Goal: Information Seeking & Learning: Learn about a topic

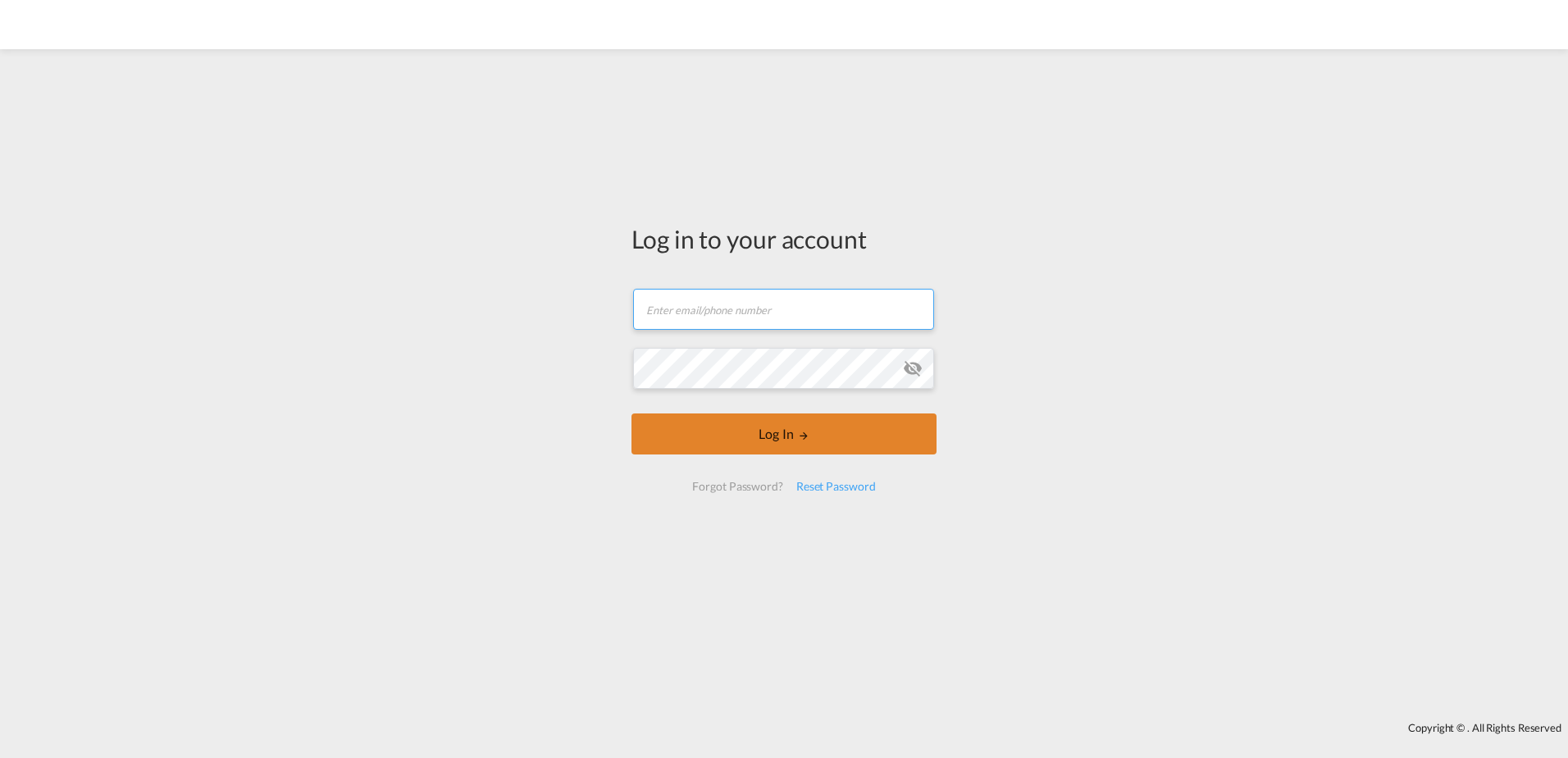
type input "[EMAIL_ADDRESS][DOMAIN_NAME]"
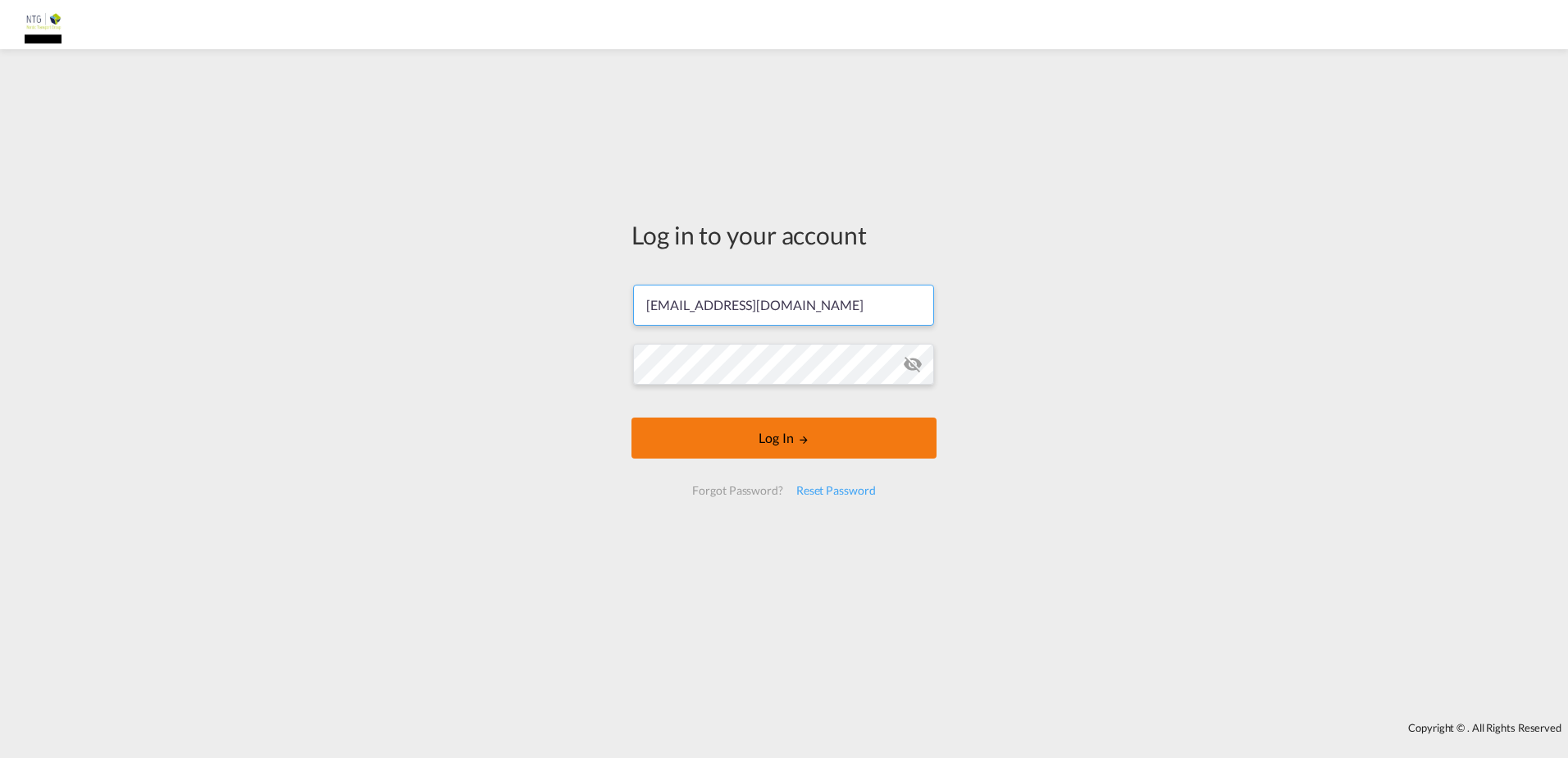
click at [751, 431] on button "Log In" at bounding box center [784, 437] width 305 height 41
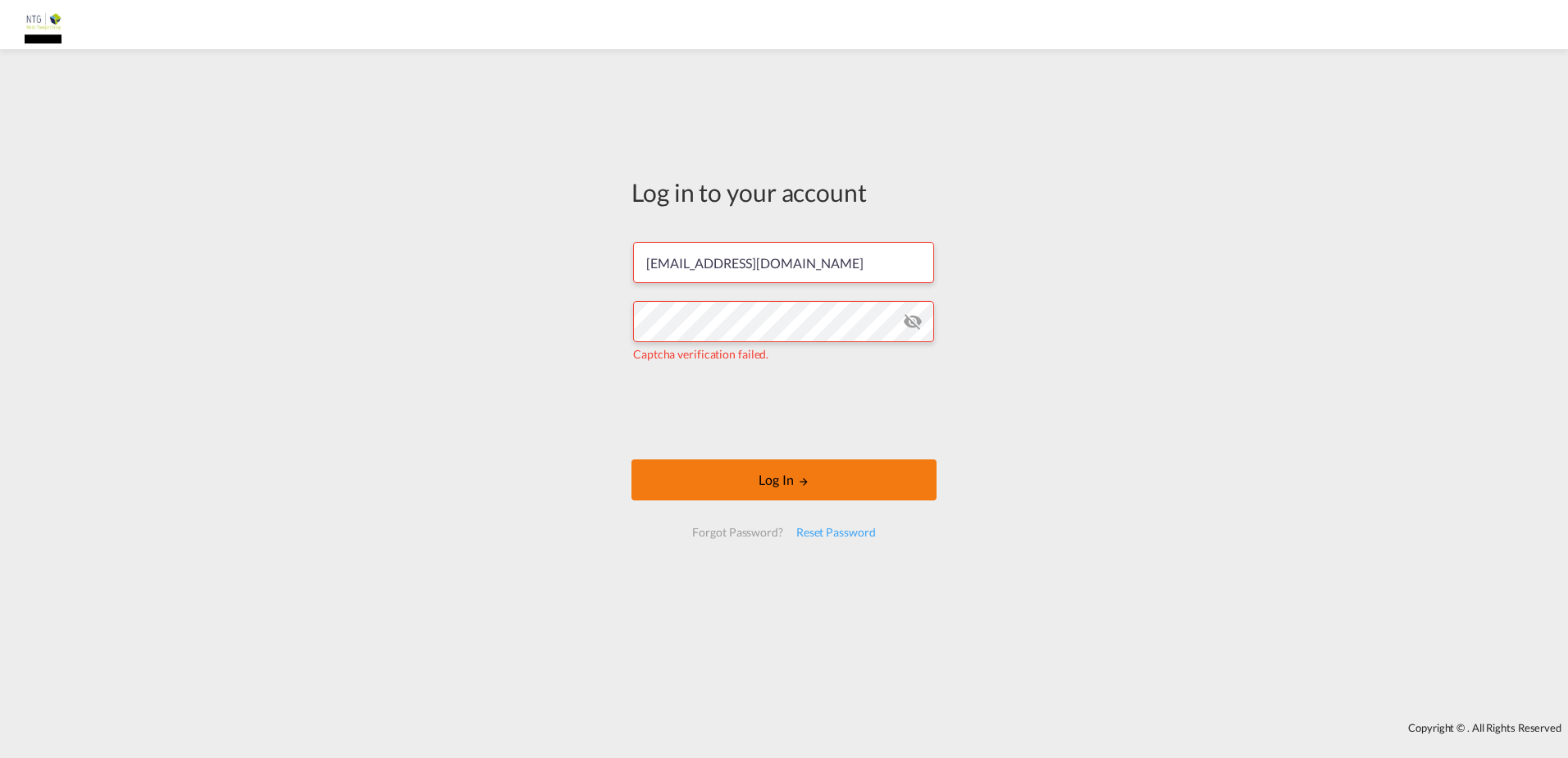
click at [733, 487] on button "Log In" at bounding box center [784, 479] width 305 height 41
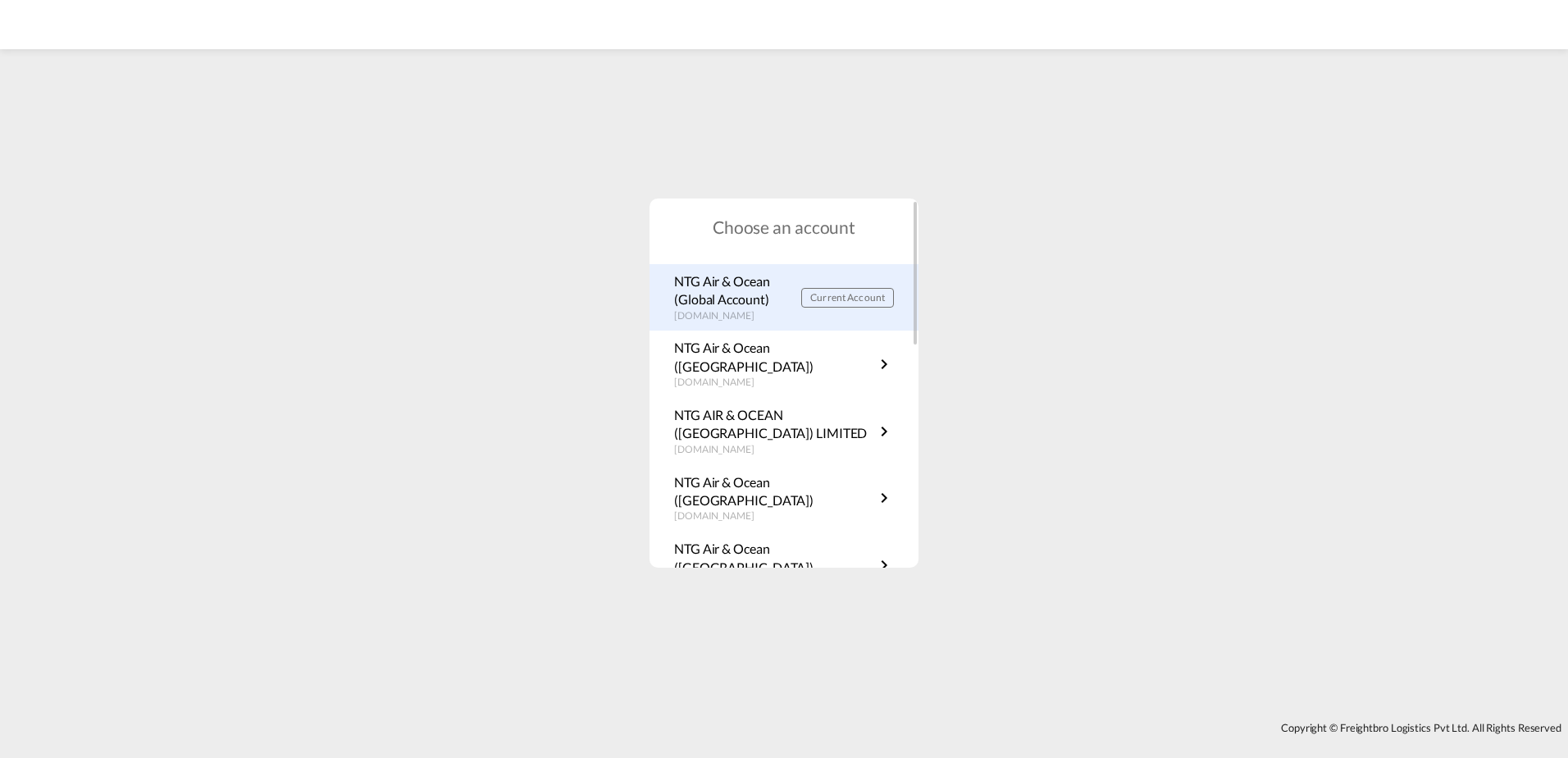
click at [764, 302] on p "NTG Air & Ocean (Global Account)" at bounding box center [737, 291] width 127 height 37
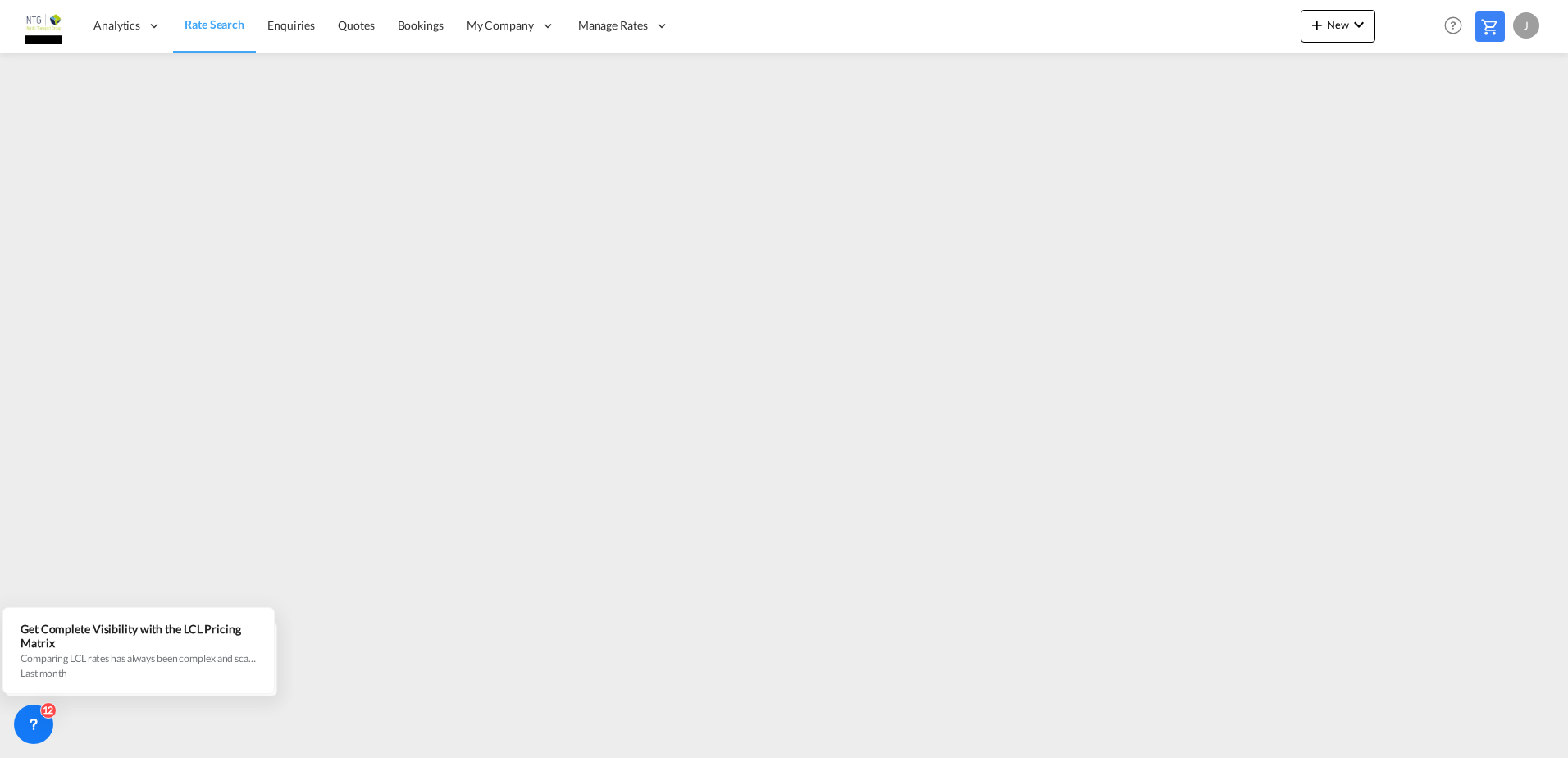
click at [1526, 33] on div "J" at bounding box center [1525, 26] width 26 height 26
click at [1528, 113] on button "Switch Account" at bounding box center [1495, 125] width 132 height 33
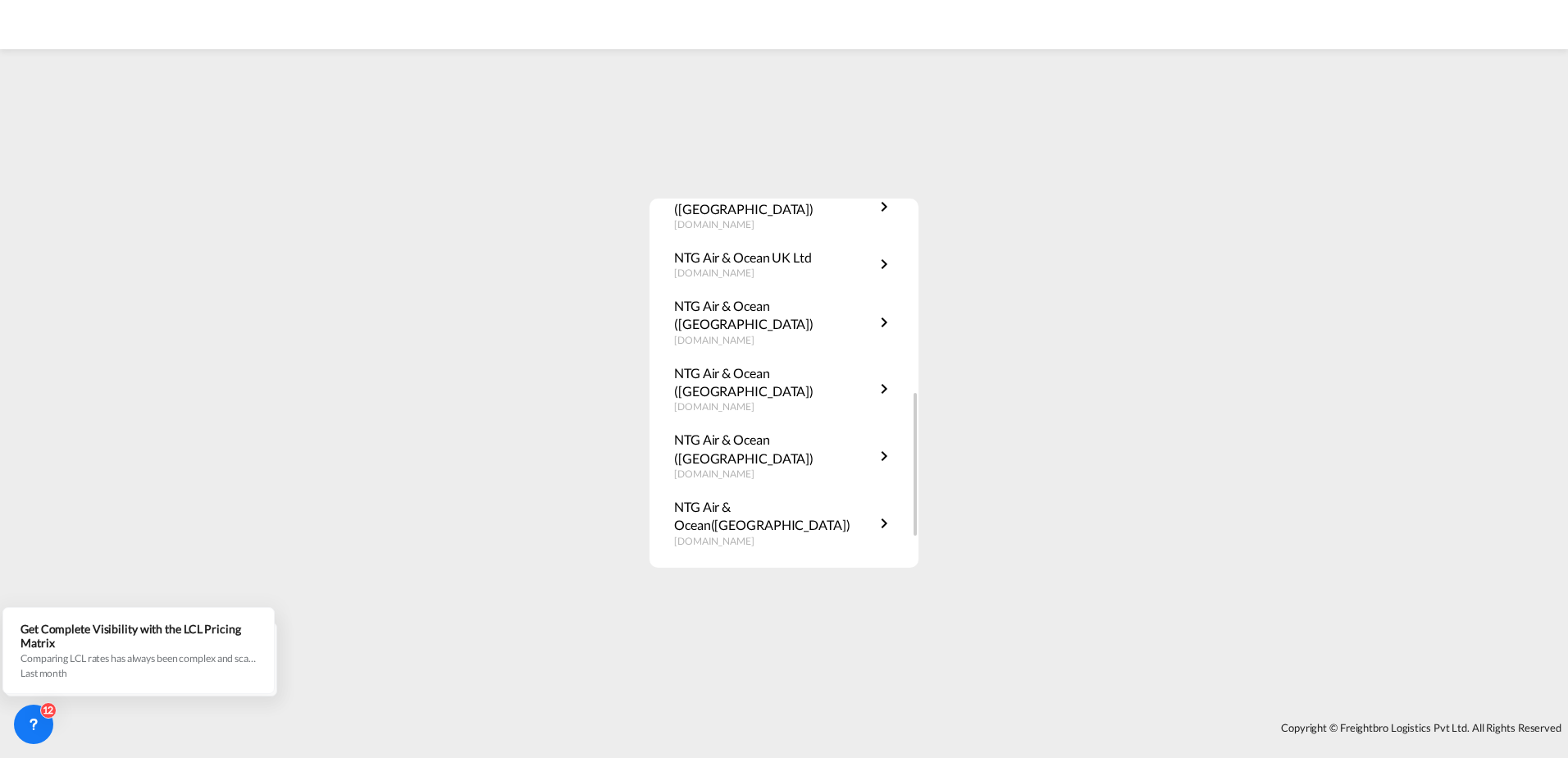
scroll to position [566, 0]
click at [836, 723] on div "NTG Air & Ocean (Thailand th.rates.ntgairocean.com" at bounding box center [784, 756] width 269 height 67
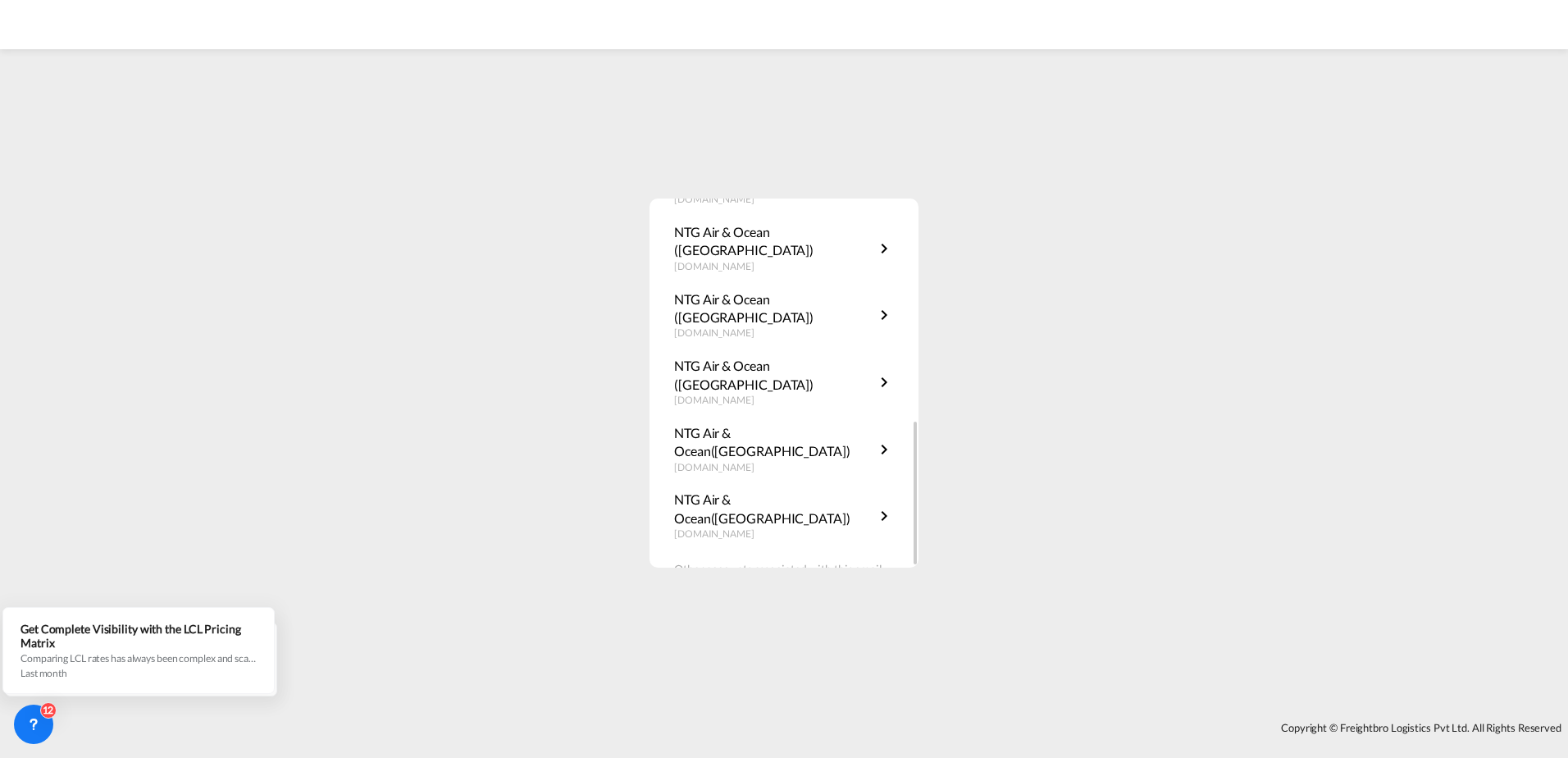
click at [852, 723] on div "NTG Air & Ocean (Thailand th.rates.ntgairocean.com" at bounding box center [784, 756] width 269 height 67
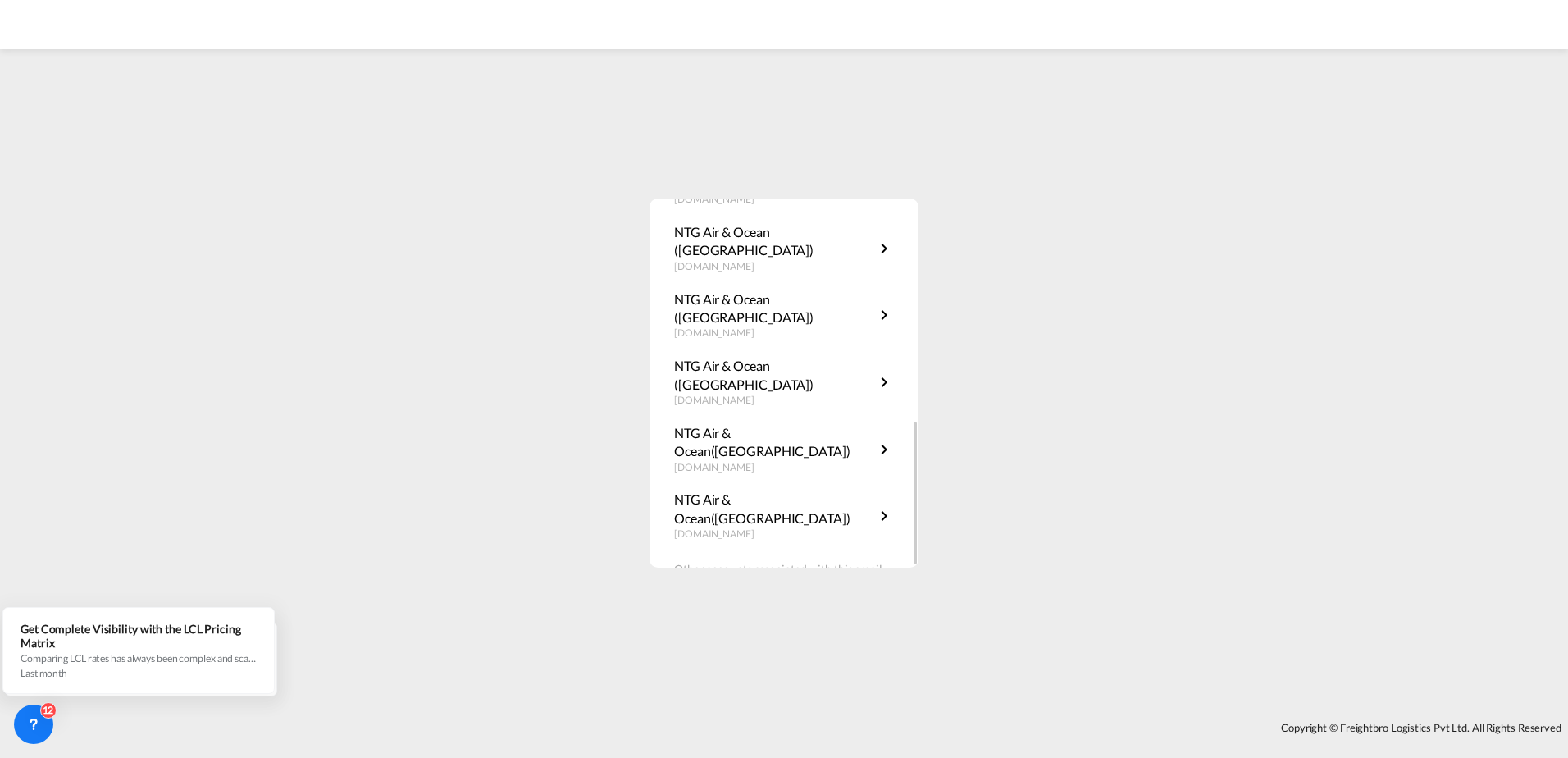
click at [852, 723] on div "NTG Air & Ocean (Thailand th.rates.ntgairocean.com" at bounding box center [784, 756] width 269 height 67
click at [872, 723] on div "NTG Air & Ocean (Thailand th.rates.ntgairocean.com" at bounding box center [784, 756] width 269 height 67
click at [848, 656] on div "NTG Air & Ocean (Malaysia) my.rates.ntgairocean.com" at bounding box center [784, 689] width 269 height 67
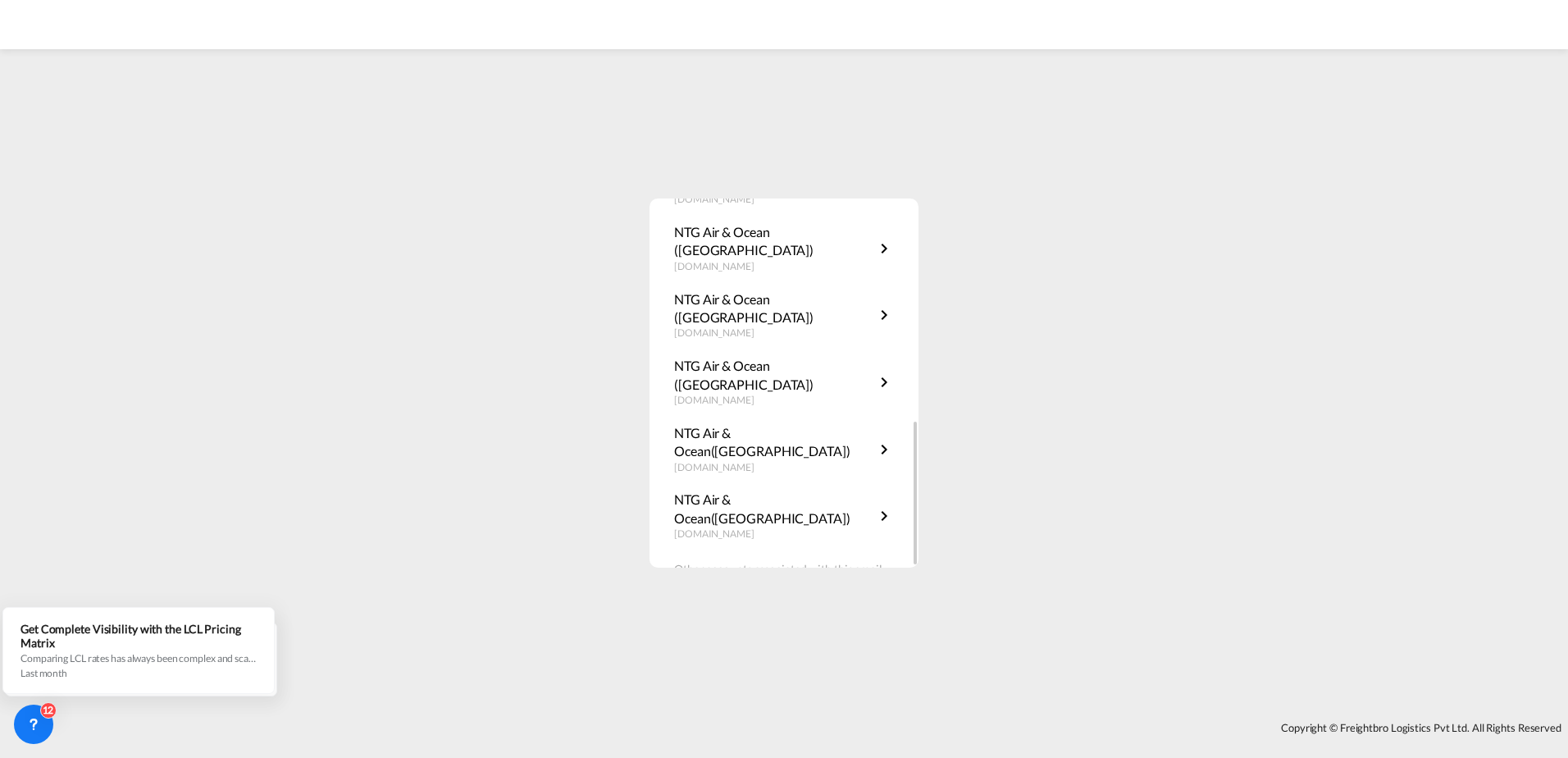
click at [852, 723] on div "NTG Air & Ocean (Thailand th.rates.ntgairocean.com" at bounding box center [784, 756] width 269 height 67
click at [862, 723] on div "NTG Air & Ocean (Thailand th.rates.ntgairocean.com" at bounding box center [784, 756] width 269 height 67
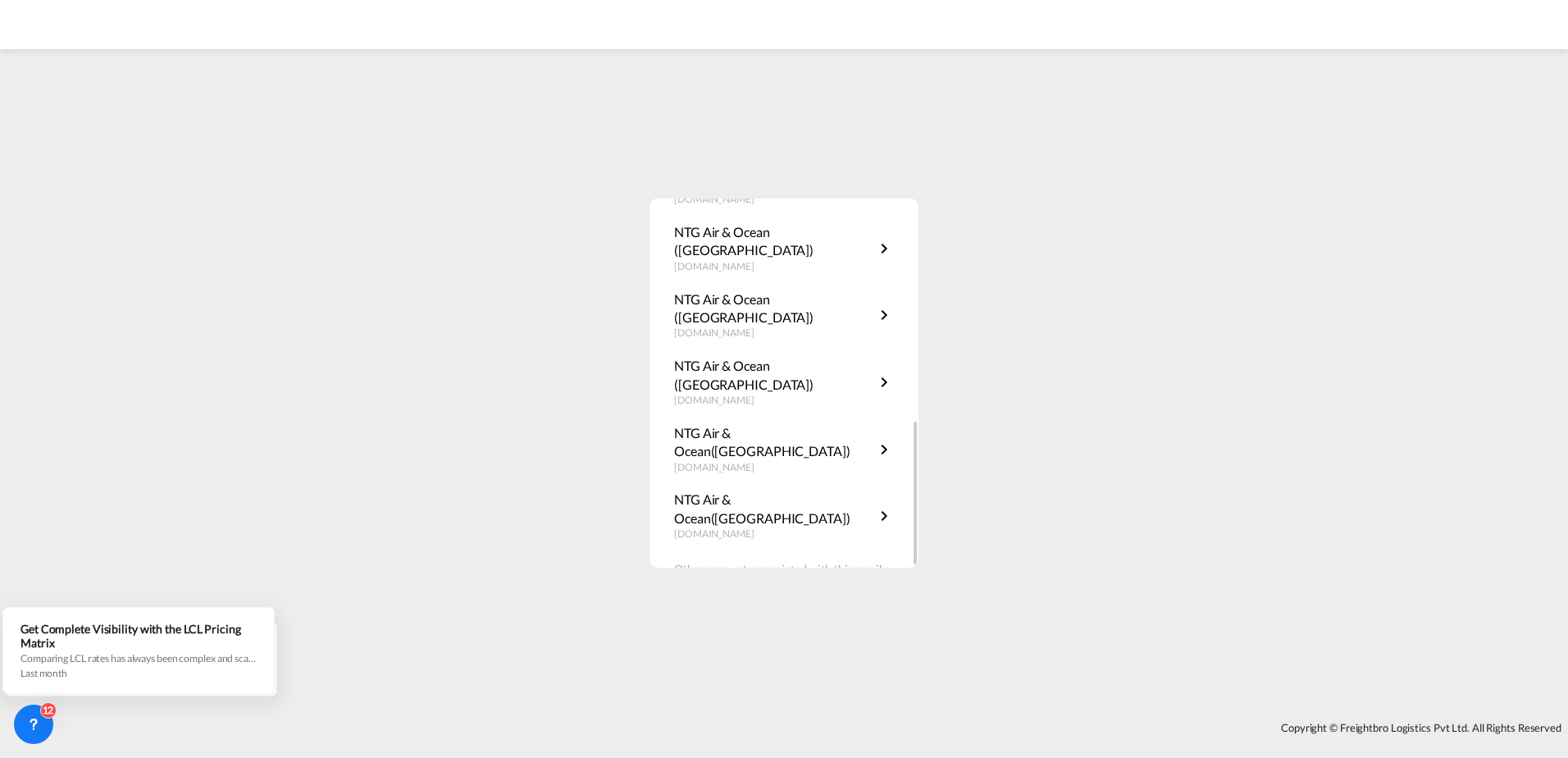
click at [862, 723] on div "NTG Air & Ocean (Thailand th.rates.ntgairocean.com" at bounding box center [784, 756] width 269 height 67
click at [855, 590] on div "NTG Air & Ocean (Vietnam) vn.rates.ntgairocean.com" at bounding box center [784, 623] width 269 height 67
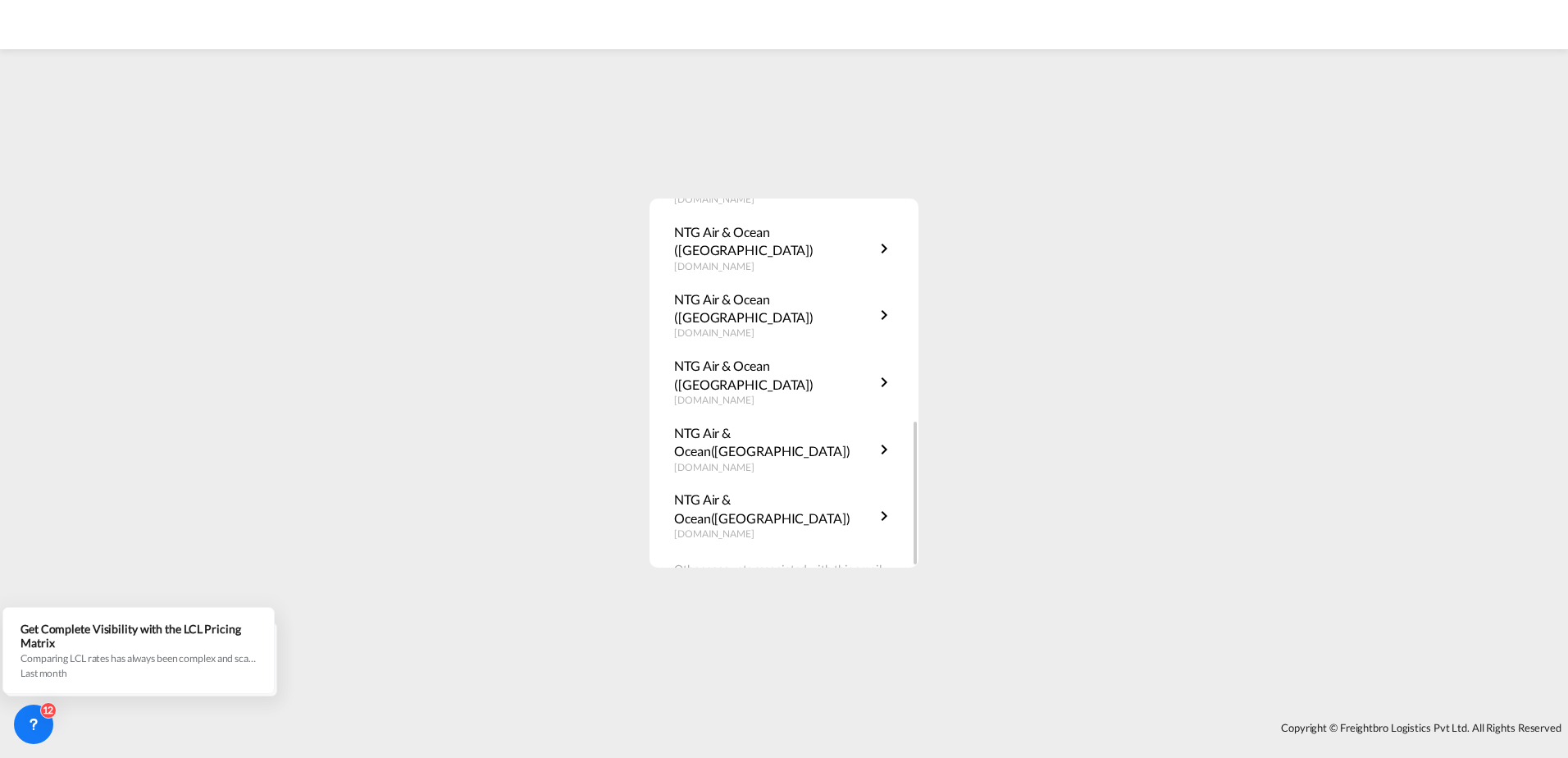
drag, startPoint x: 855, startPoint y: 408, endPoint x: 857, endPoint y: 417, distance: 9.2
click at [855, 590] on div "NTG Air & Ocean (Vietnam) vn.rates.ntgairocean.com" at bounding box center [784, 623] width 269 height 67
click at [870, 590] on div "NTG Air & Ocean (Vietnam) vn.rates.ntgairocean.com" at bounding box center [784, 623] width 269 height 67
click at [869, 590] on div "NTG Air & Ocean (Vietnam) vn.rates.ntgairocean.com" at bounding box center [784, 623] width 269 height 67
drag, startPoint x: 869, startPoint y: 464, endPoint x: 866, endPoint y: 478, distance: 14.3
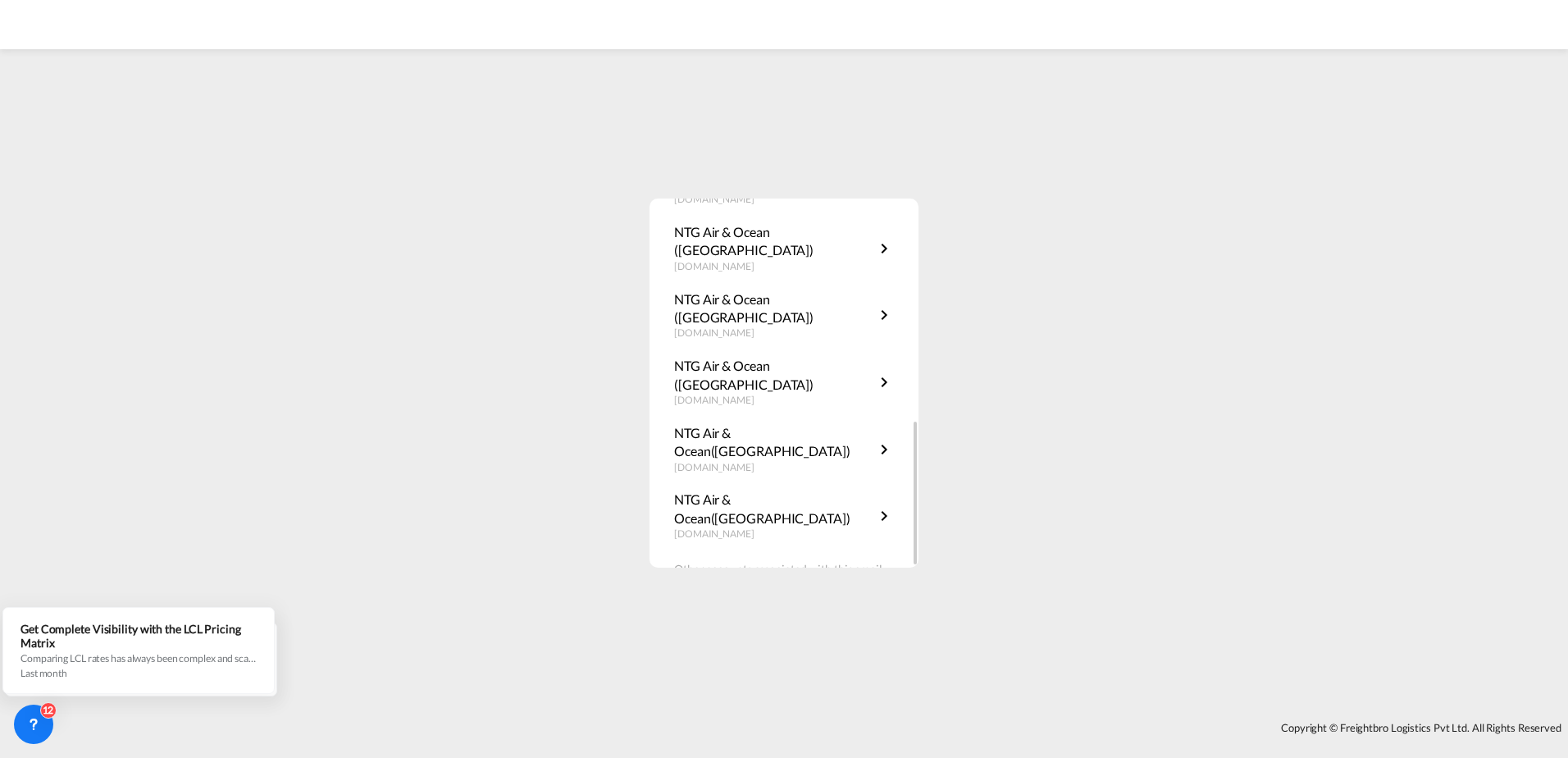
click at [866, 656] on div "NTG Air & Ocean (Malaysia) my.rates.ntgairocean.com" at bounding box center [784, 689] width 269 height 67
drag, startPoint x: 866, startPoint y: 478, endPoint x: 865, endPoint y: 497, distance: 19.0
click at [865, 656] on div "NTG Air & Ocean (Malaysia) my.rates.ntgairocean.com" at bounding box center [784, 689] width 269 height 67
click at [857, 723] on div "NTG Air & Ocean (Thailand th.rates.ntgairocean.com" at bounding box center [784, 756] width 269 height 67
click at [856, 723] on div "NTG Air & Ocean (Thailand th.rates.ntgairocean.com" at bounding box center [784, 756] width 269 height 67
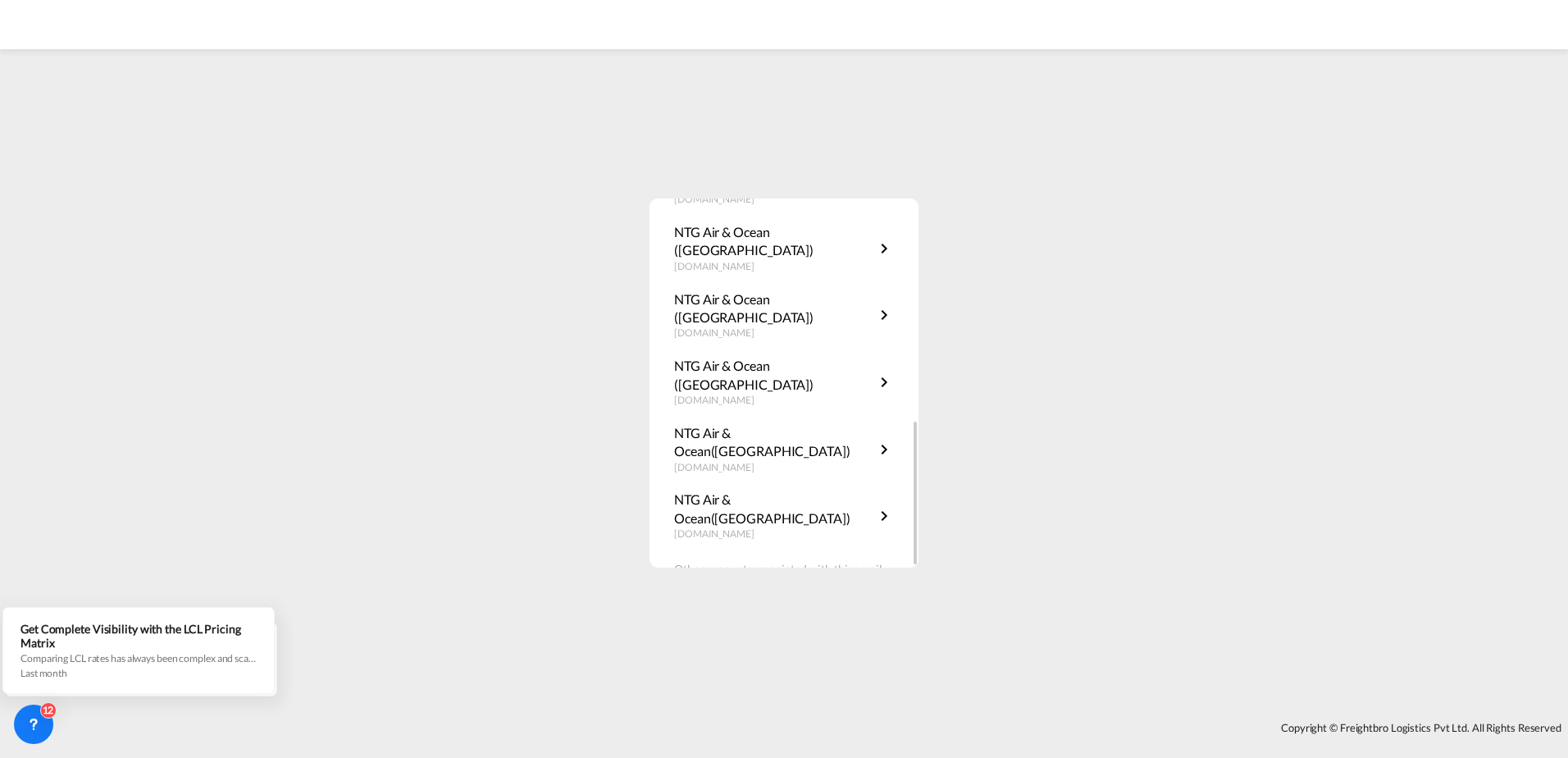
click at [858, 723] on div "NTG Air & Ocean (Thailand th.rates.ntgairocean.com" at bounding box center [784, 756] width 269 height 67
click at [862, 723] on div "NTG Air & Ocean (Thailand th.rates.ntgairocean.com" at bounding box center [784, 756] width 269 height 67
click at [863, 723] on div "NTG Air & Ocean (Thailand th.rates.ntgairocean.com" at bounding box center [784, 756] width 269 height 67
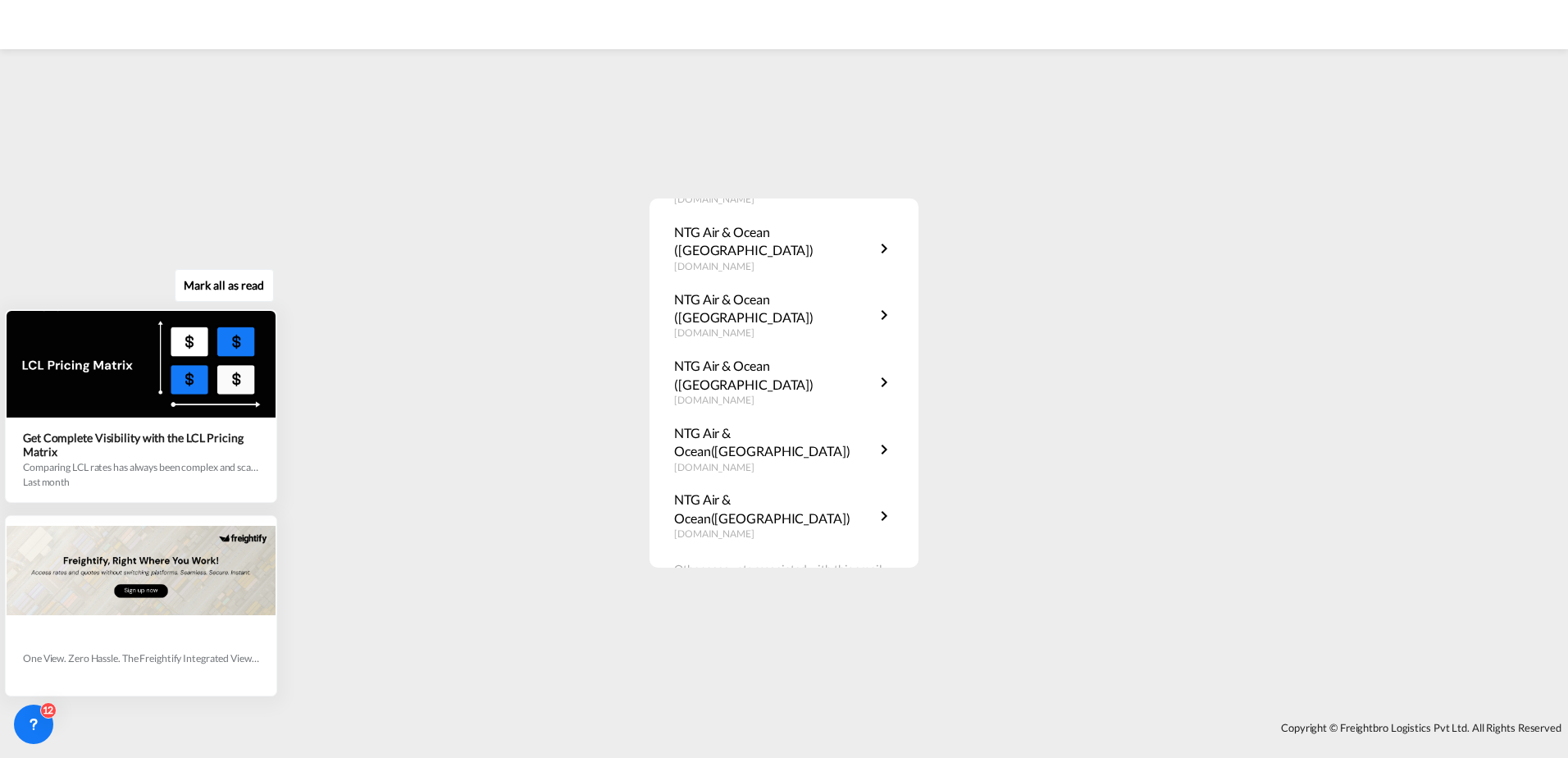
click at [286, 311] on div "One View. Zero Hassle. The Freightify Integrated View embeds Freightify’s featu…" at bounding box center [146, 485] width 297 height 420
click at [273, 307] on icon at bounding box center [274, 311] width 11 height 11
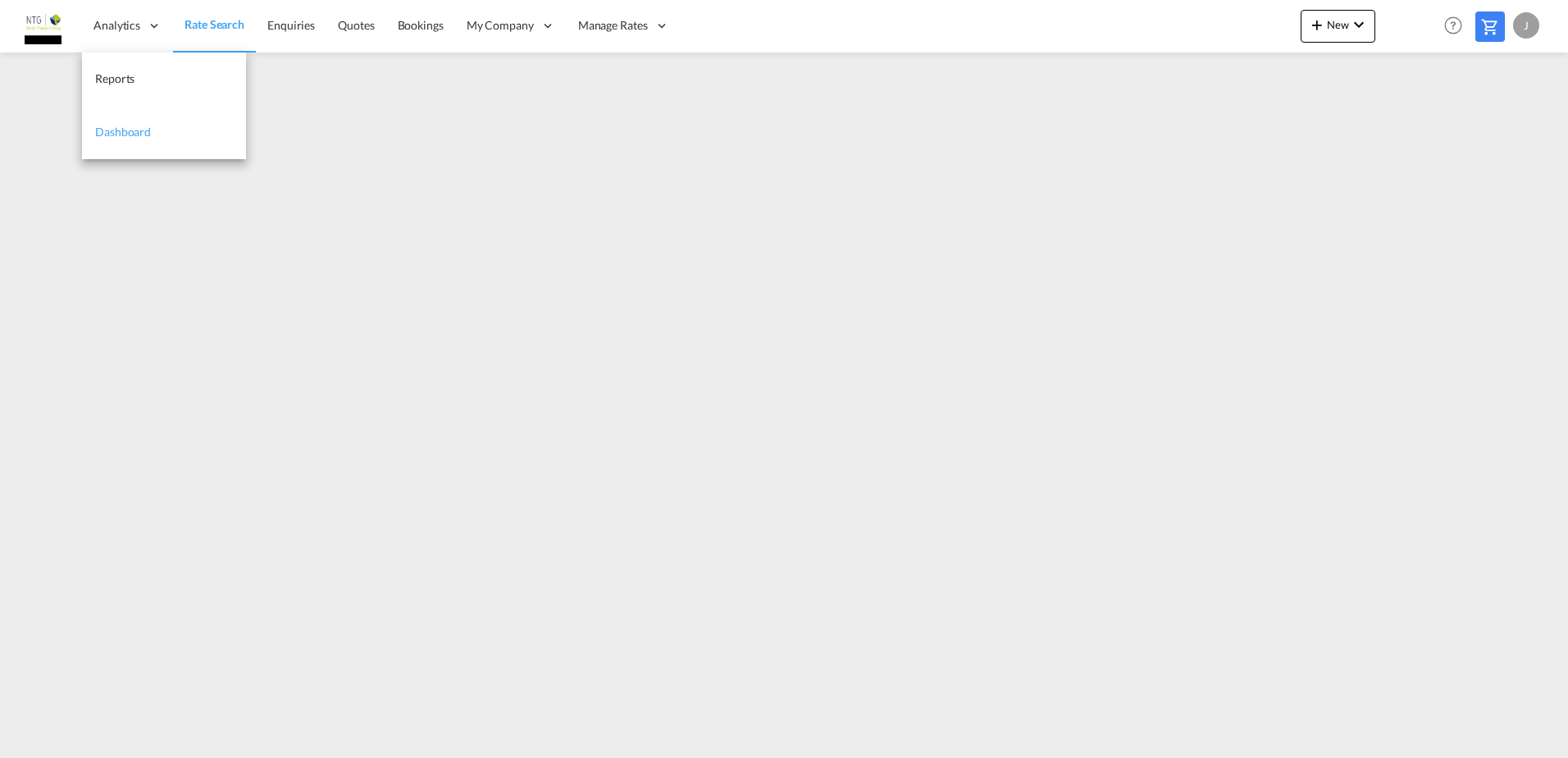
click at [145, 125] on span "Dashboard" at bounding box center [123, 132] width 56 height 14
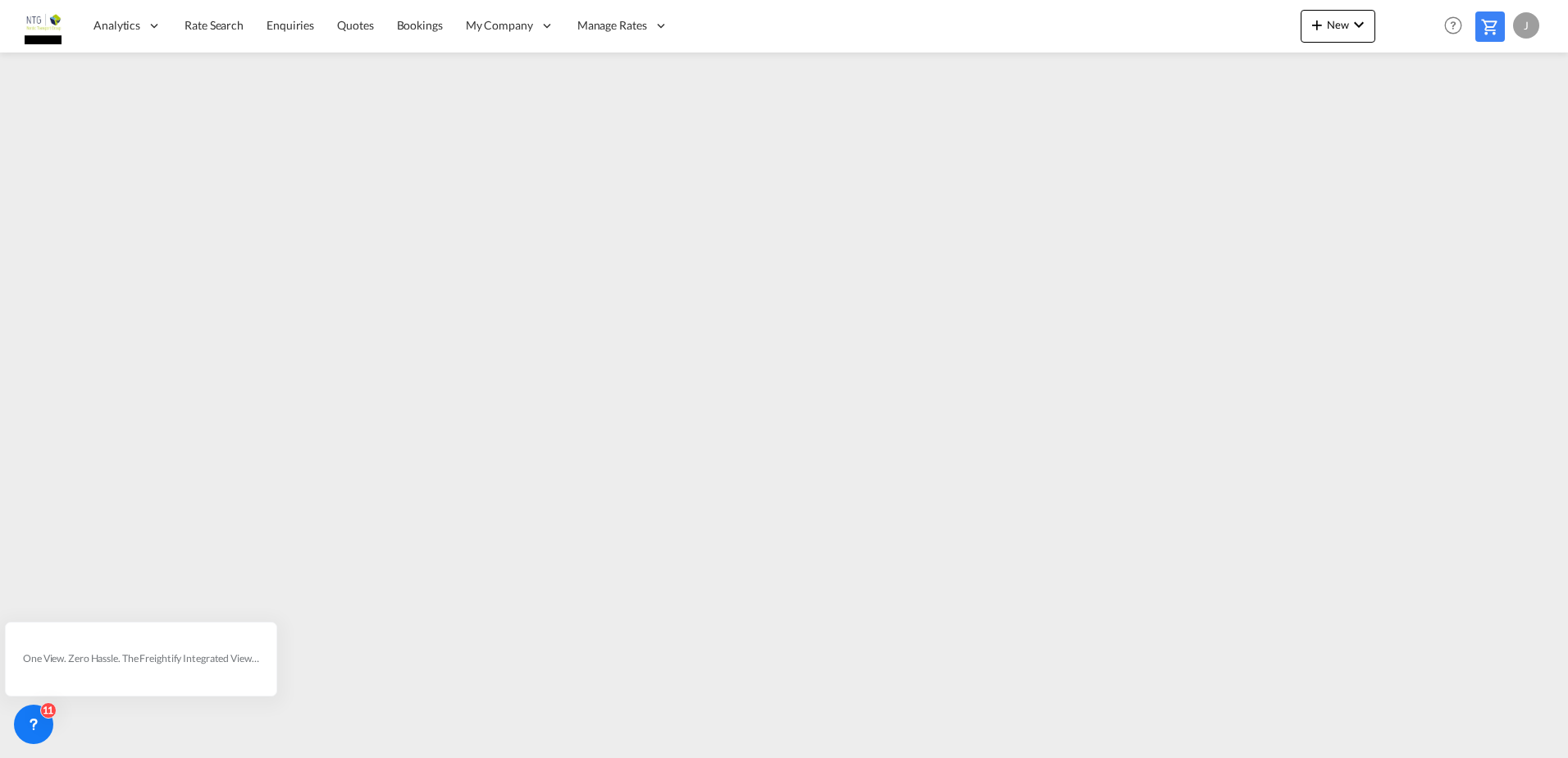
click at [1490, 32] on md-icon at bounding box center [1489, 26] width 20 height 20
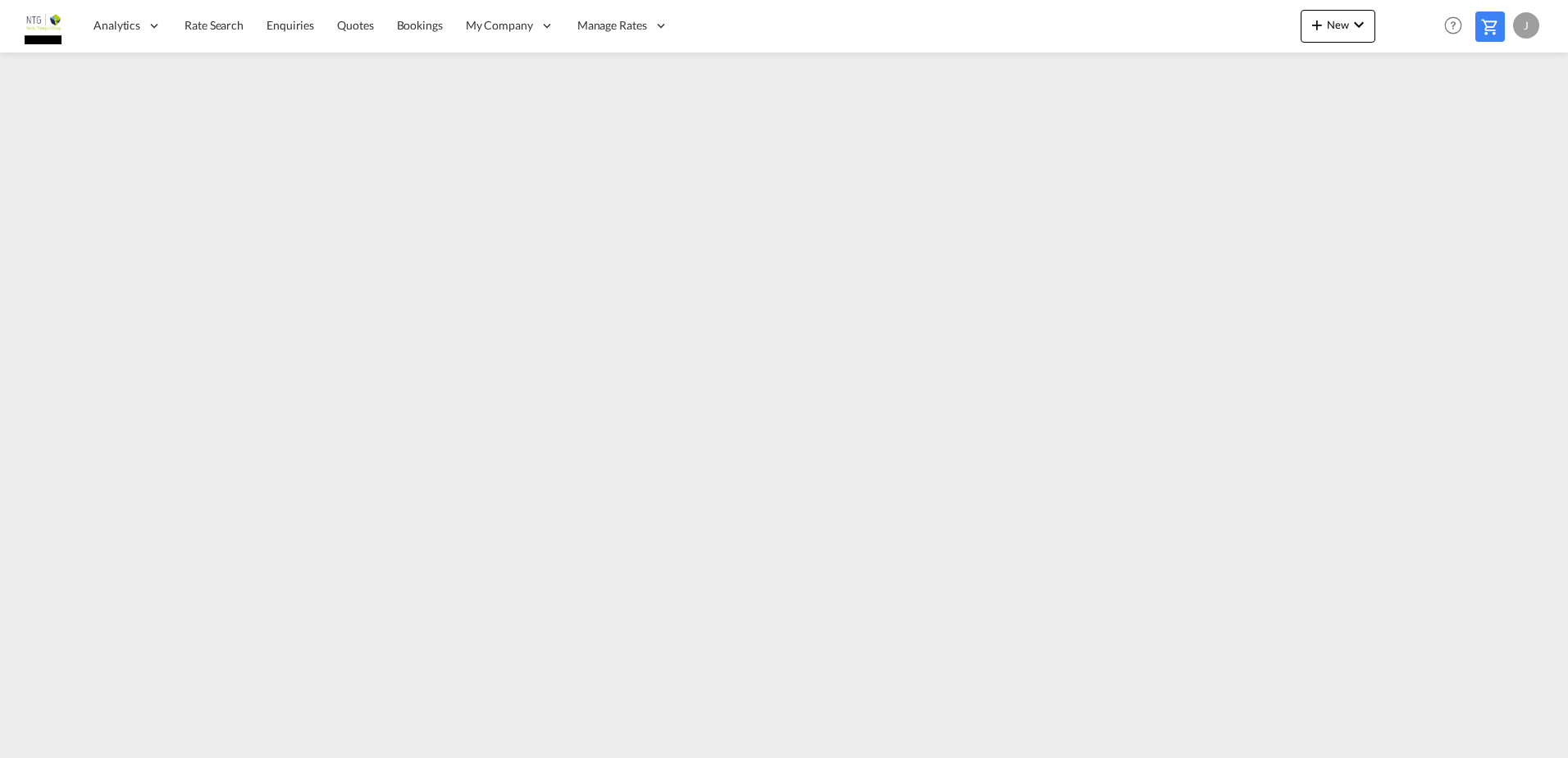
click at [1517, 27] on div "J" at bounding box center [1525, 26] width 26 height 26
click at [1500, 114] on button "Switch Account" at bounding box center [1495, 125] width 132 height 33
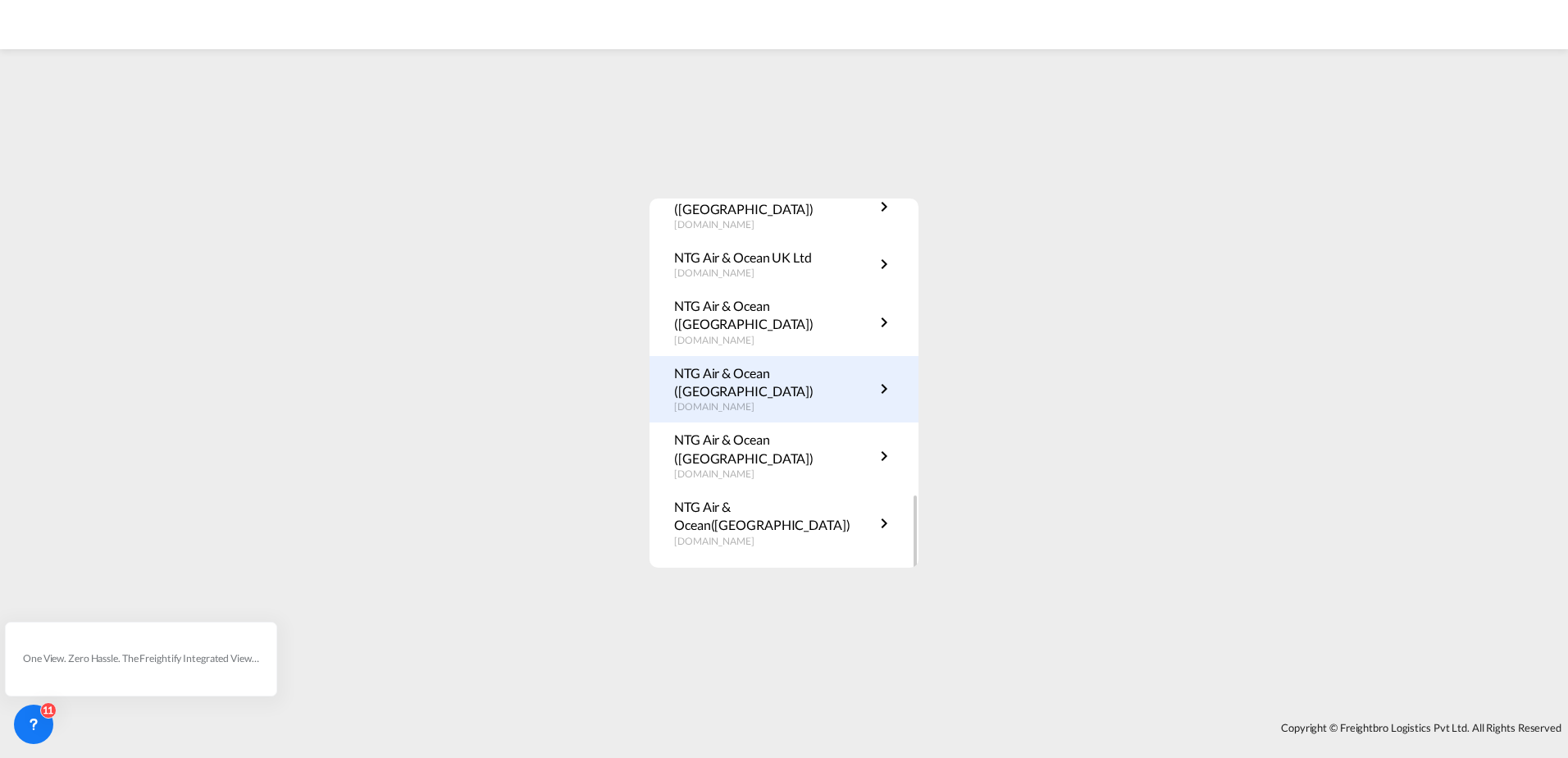
scroll to position [566, 0]
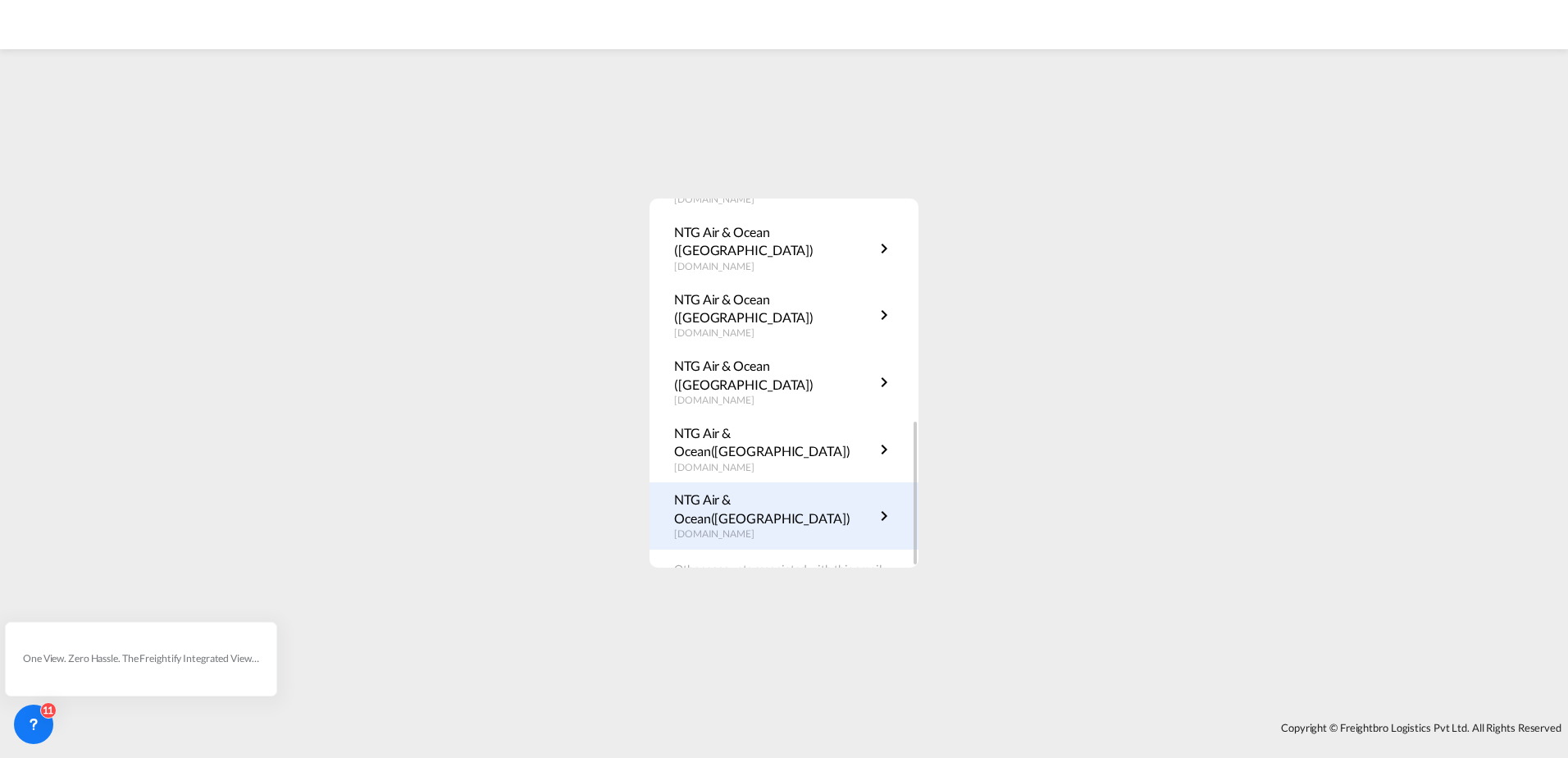
click at [782, 490] on p "NTG Air & Ocean(Denmark)" at bounding box center [773, 508] width 200 height 37
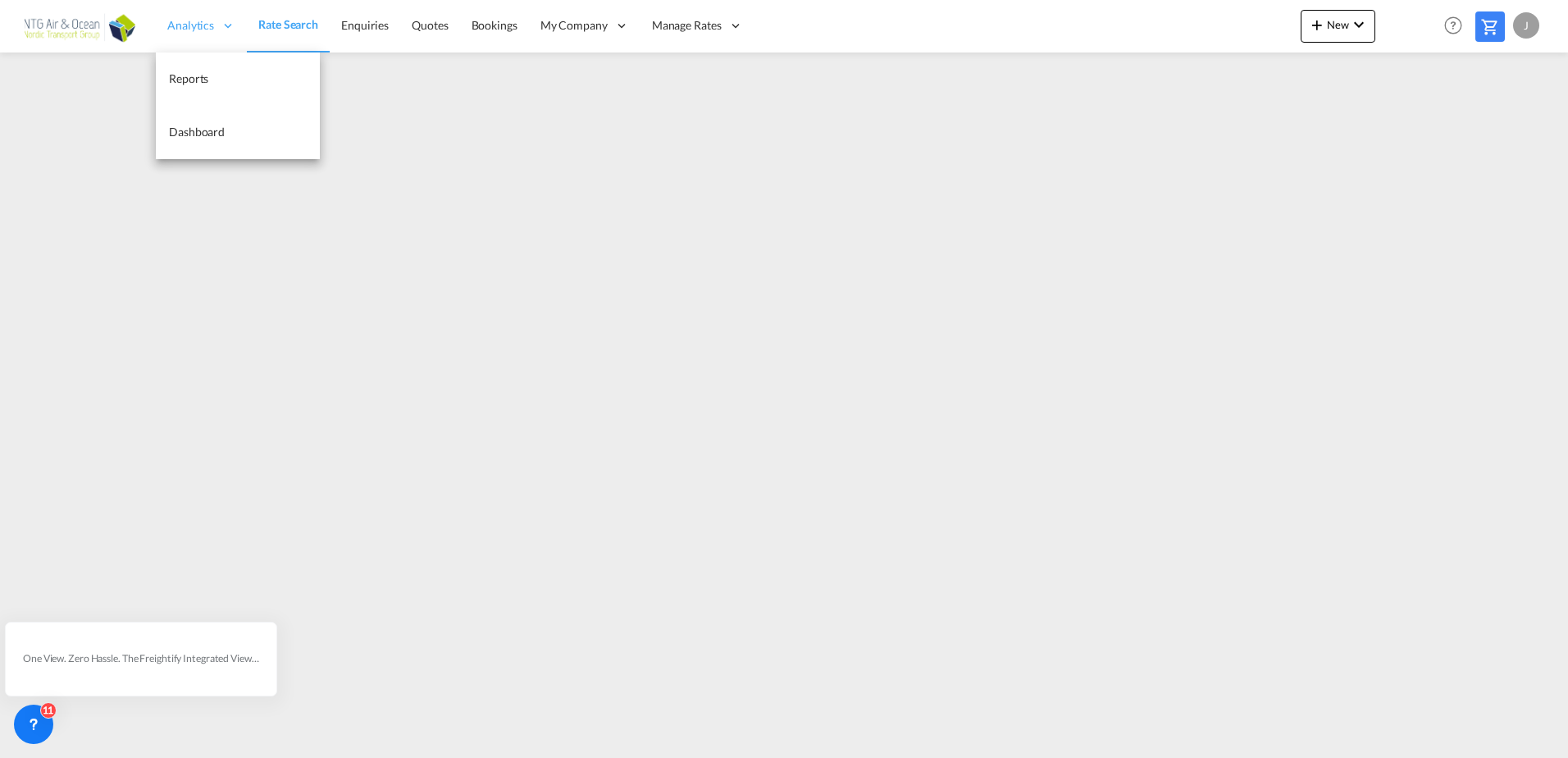
click at [188, 40] on div "Analytics" at bounding box center [202, 26] width 91 height 53
click at [243, 144] on link "Dashboard" at bounding box center [238, 132] width 164 height 53
drag, startPoint x: 202, startPoint y: 30, endPoint x: 193, endPoint y: 70, distance: 41.0
click at [193, 52] on li "Analytics Reports Dashboard" at bounding box center [202, 26] width 91 height 53
click at [193, 71] on span "Reports" at bounding box center [188, 78] width 40 height 14
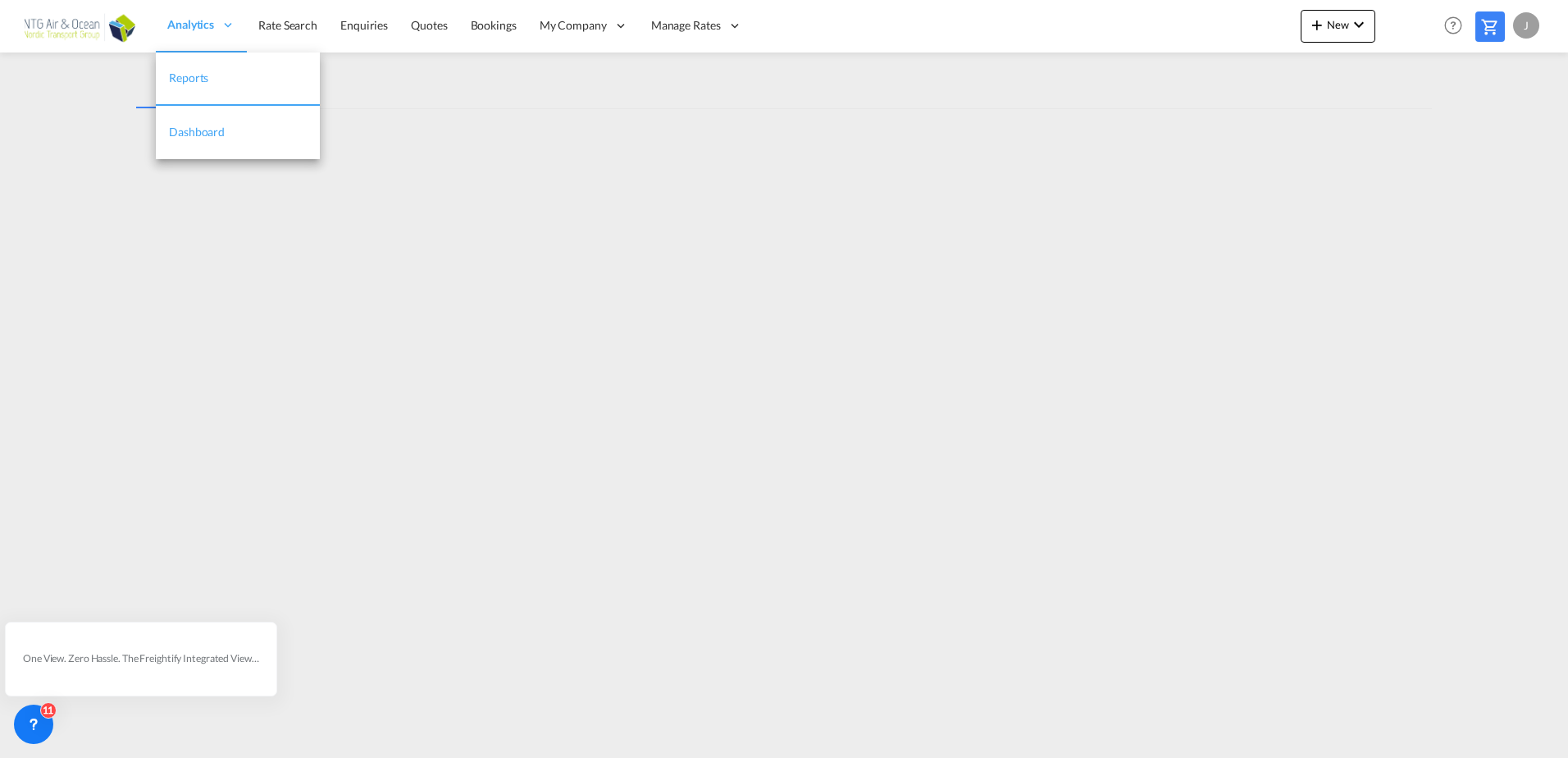
click at [206, 129] on span "Dashboard" at bounding box center [196, 132] width 56 height 14
